Goal: Answer question/provide support

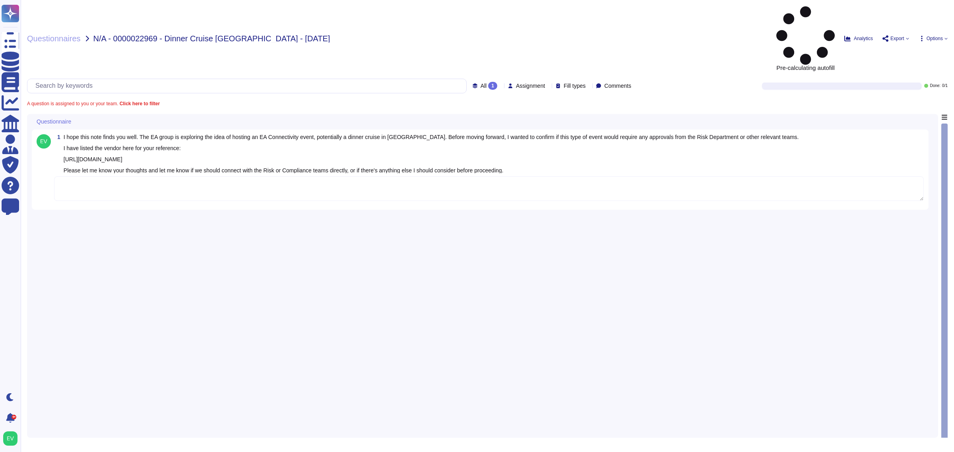
click at [168, 177] on textarea at bounding box center [489, 189] width 870 height 25
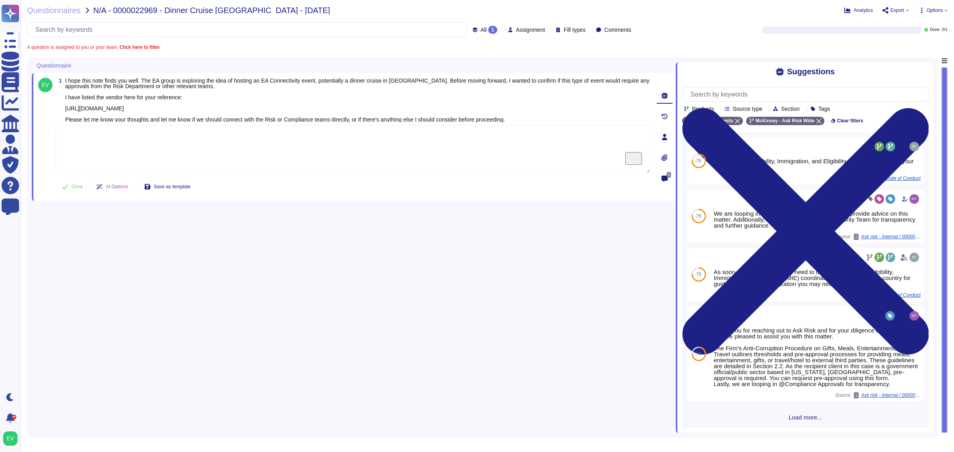
scroll to position [64, 0]
click at [793, 424] on div "76 I am looping our PSE team to advise: @PSE team, I hope this message finds yo…" at bounding box center [805, 279] width 246 height 299
click at [800, 419] on span "Load more..." at bounding box center [805, 418] width 246 height 6
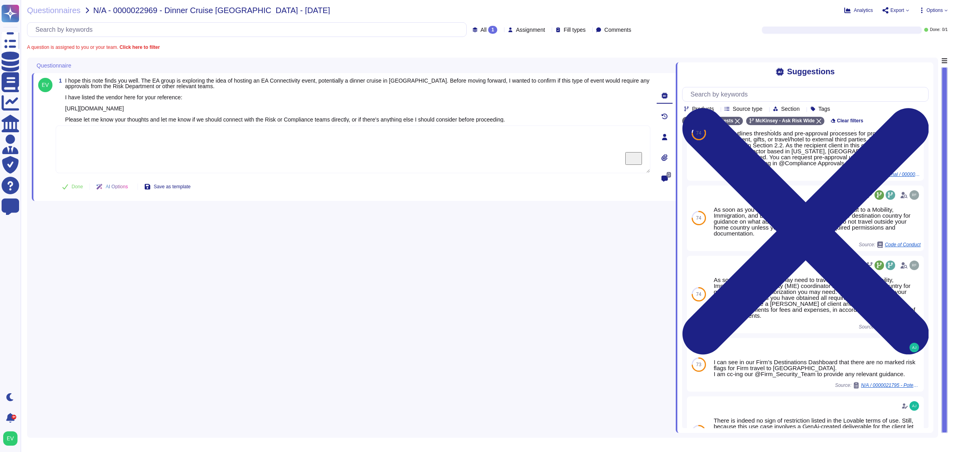
scroll to position [0, 0]
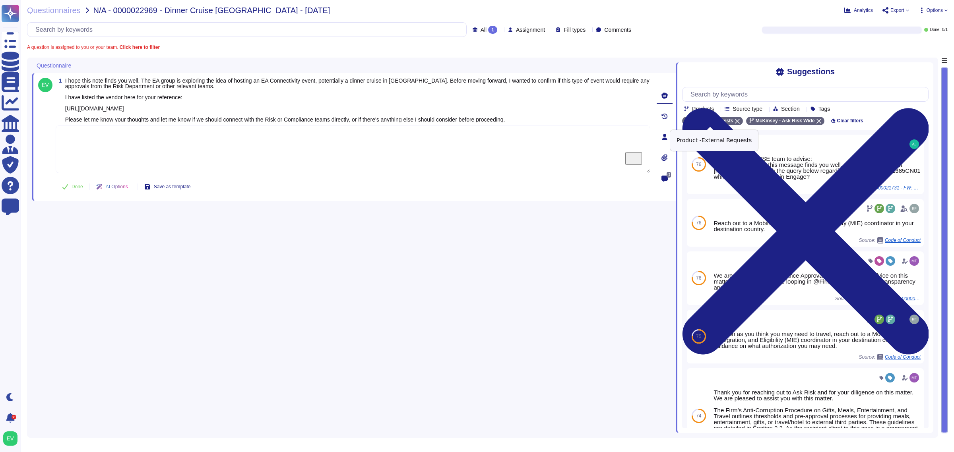
click at [735, 121] on icon at bounding box center [737, 121] width 5 height 5
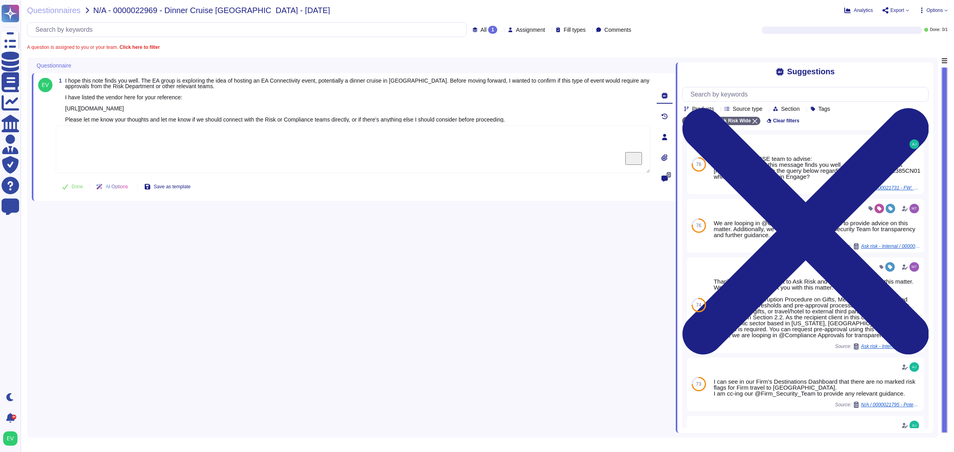
click at [753, 110] on span "Source type" at bounding box center [748, 109] width 30 height 6
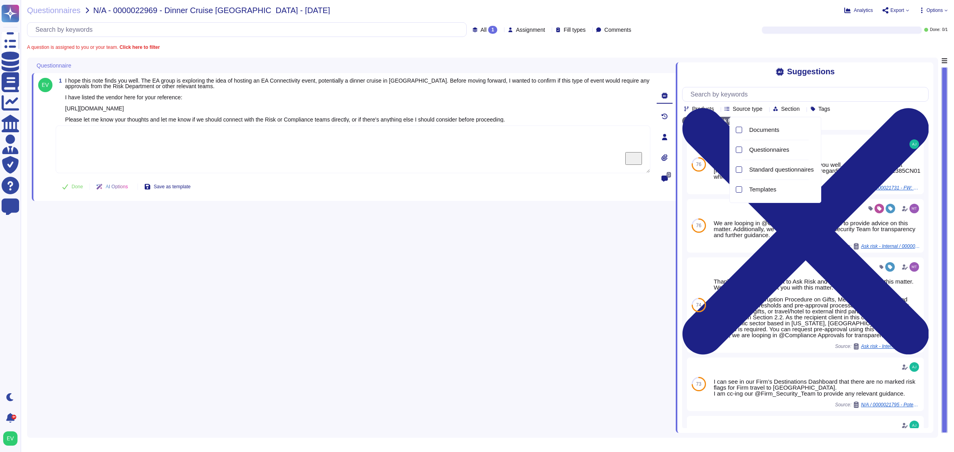
click at [902, 116] on div "Products Source type Section Tags McKinsey - Ask Risk Wide Clear filters 76 I a…" at bounding box center [805, 254] width 246 height 347
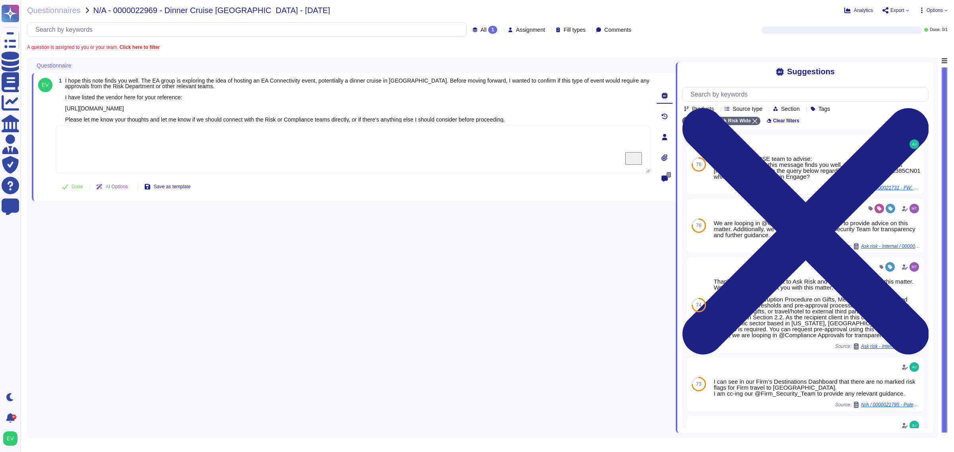
click at [837, 116] on div "Products Source type Section Tags McKinsey - Ask Risk Wide Clear filters 76 I a…" at bounding box center [805, 254] width 246 height 347
click at [830, 111] on span "Tags" at bounding box center [825, 109] width 12 height 6
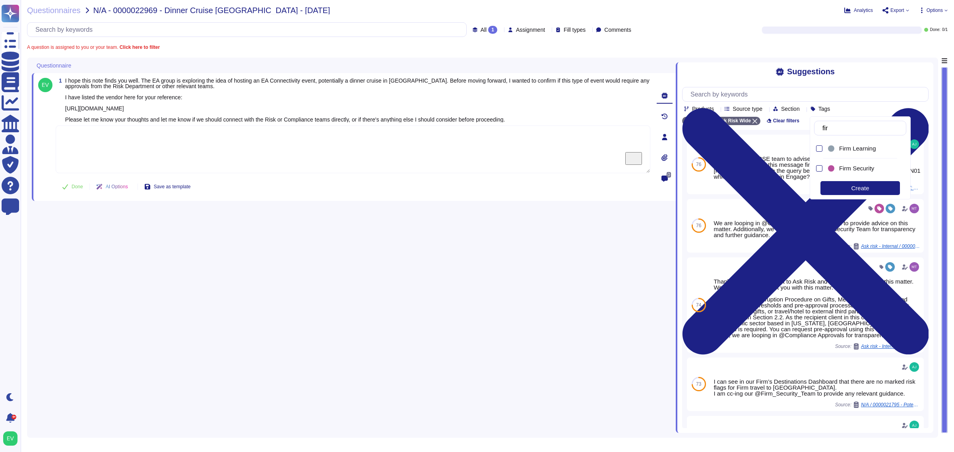
type input "firm"
drag, startPoint x: 841, startPoint y: 152, endPoint x: 827, endPoint y: 165, distance: 19.4
click at [827, 165] on div "Firm Learning Firm Security" at bounding box center [860, 159] width 92 height 38
click at [819, 167] on div at bounding box center [819, 168] width 6 height 6
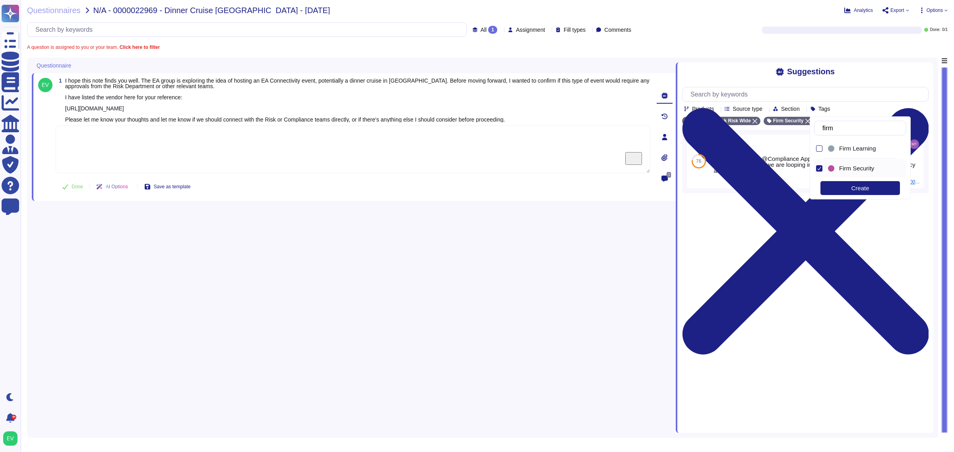
click at [770, 229] on div "Suggestions Products Source type Section Tags McKinsey - Ask Risk Wide Firm Sec…" at bounding box center [805, 247] width 258 height 371
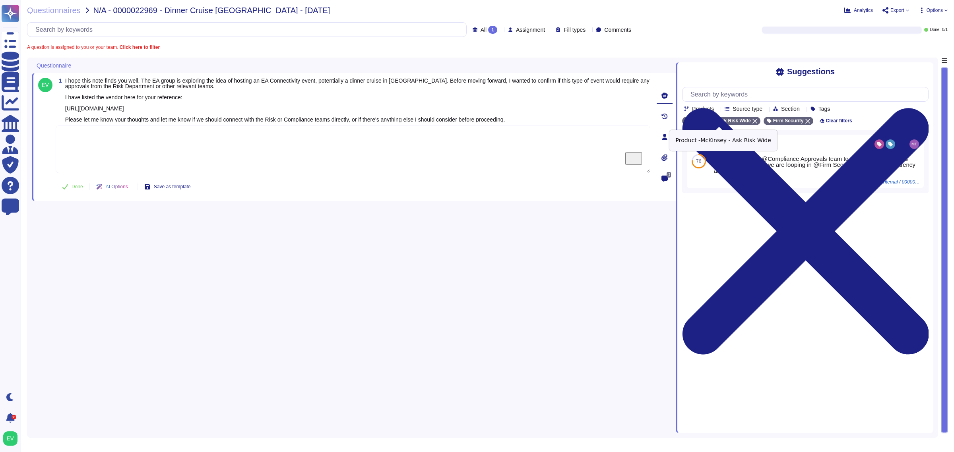
click at [753, 120] on icon at bounding box center [755, 121] width 5 height 5
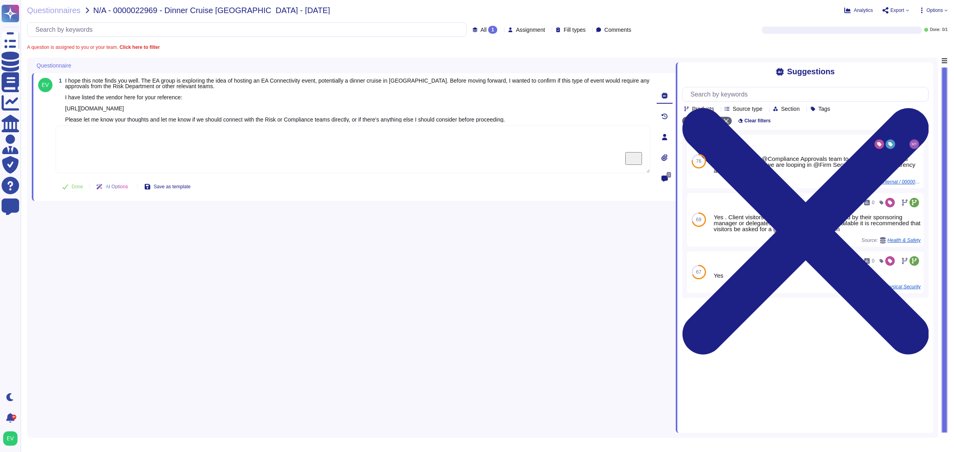
click at [301, 156] on textarea "To enrich screen reader interactions, please activate Accessibility in Grammarl…" at bounding box center [353, 150] width 595 height 48
click at [762, 110] on span "Source type" at bounding box center [748, 109] width 30 height 6
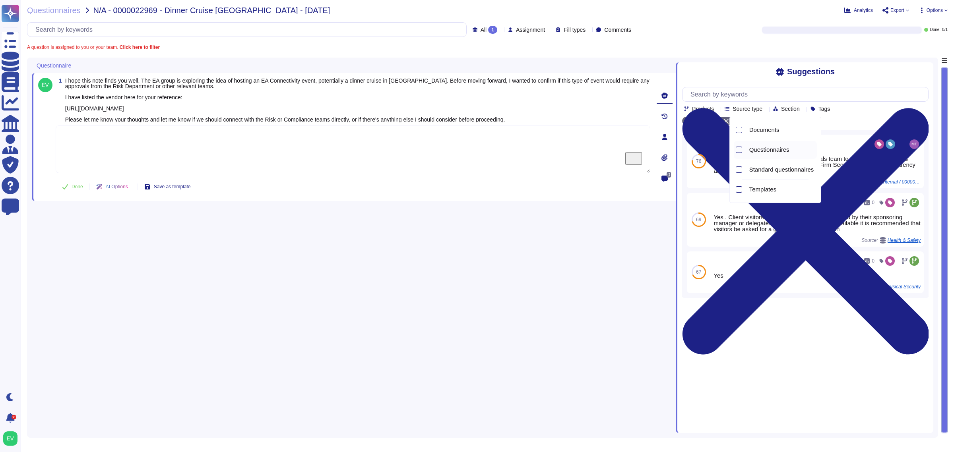
click at [774, 148] on span "Questionnaires" at bounding box center [769, 149] width 40 height 7
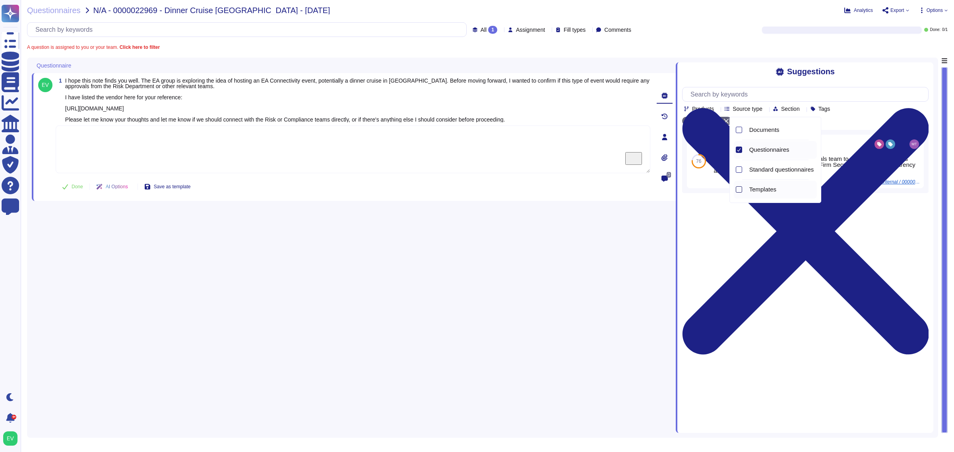
click at [741, 186] on div at bounding box center [739, 189] width 6 height 6
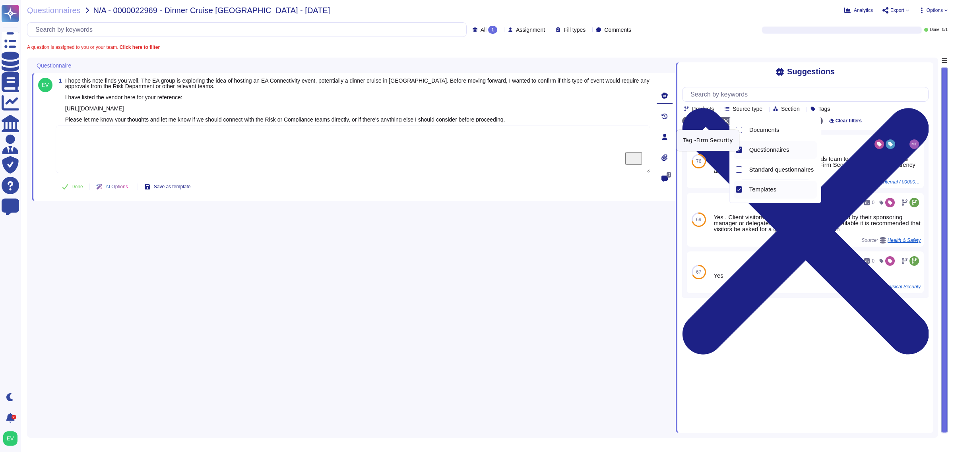
click at [725, 122] on icon at bounding box center [726, 121] width 5 height 5
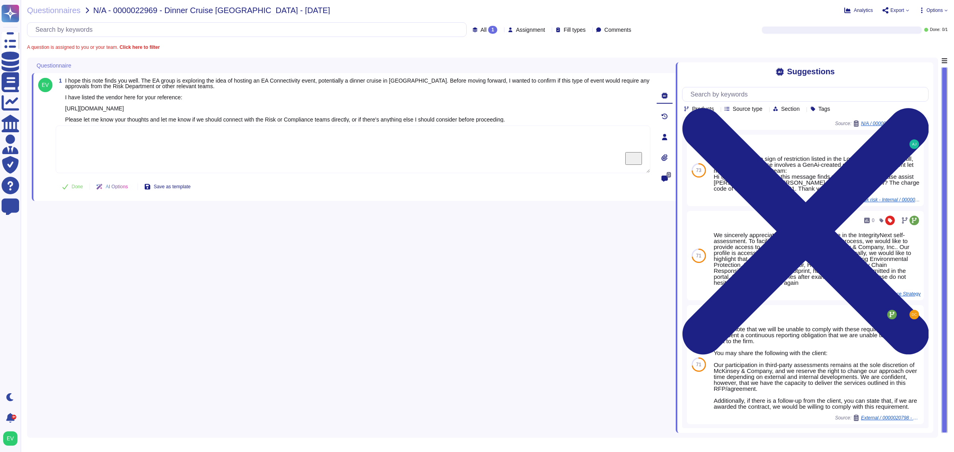
scroll to position [270, 0]
click at [96, 138] on textarea "To enrich screen reader interactions, please activate Accessibility in Grammarl…" at bounding box center [353, 150] width 595 height 48
